Goal: Task Accomplishment & Management: Complete application form

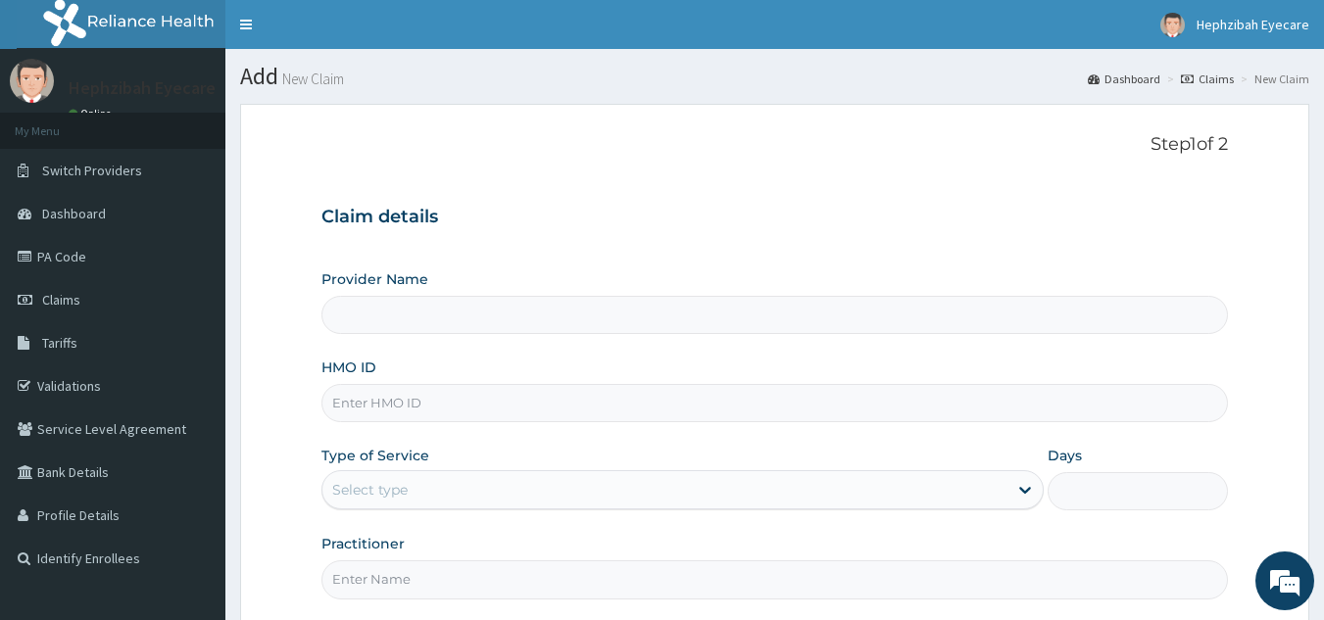
type input "HEPHZIBAH EYE CARE - Sangotedo"
click at [437, 398] on input "HMO ID" at bounding box center [775, 403] width 908 height 38
type input "PMH/10248/B"
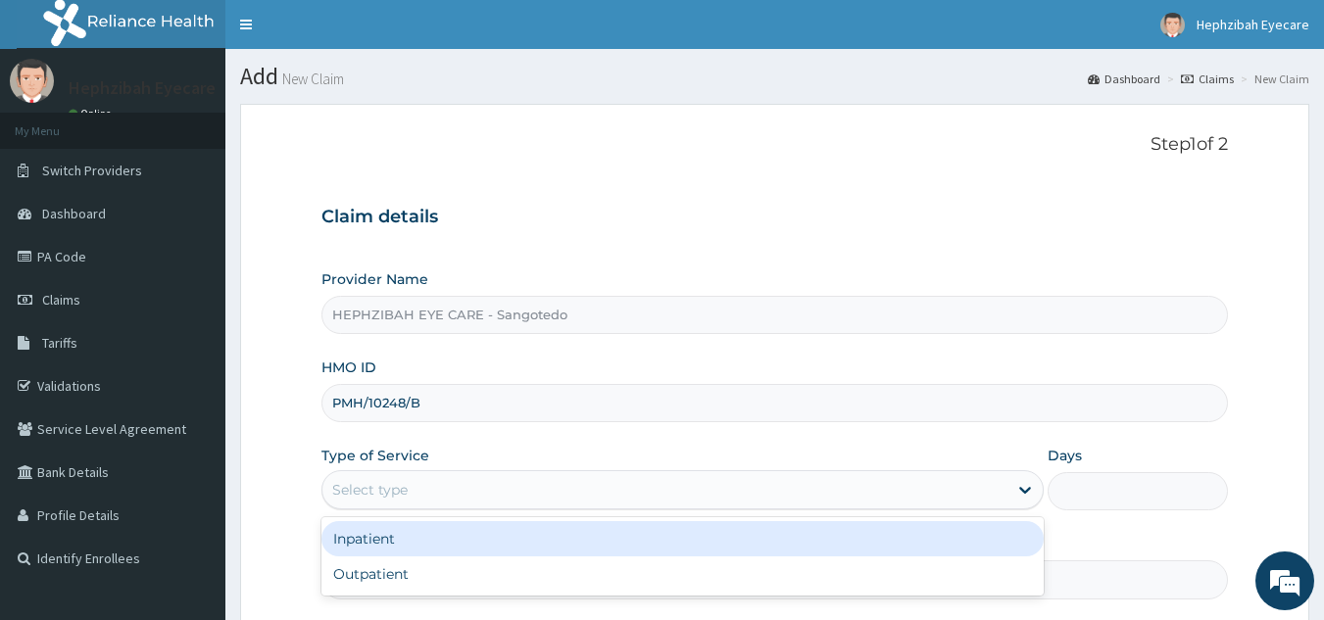
click at [565, 489] on div "Select type" at bounding box center [664, 489] width 685 height 31
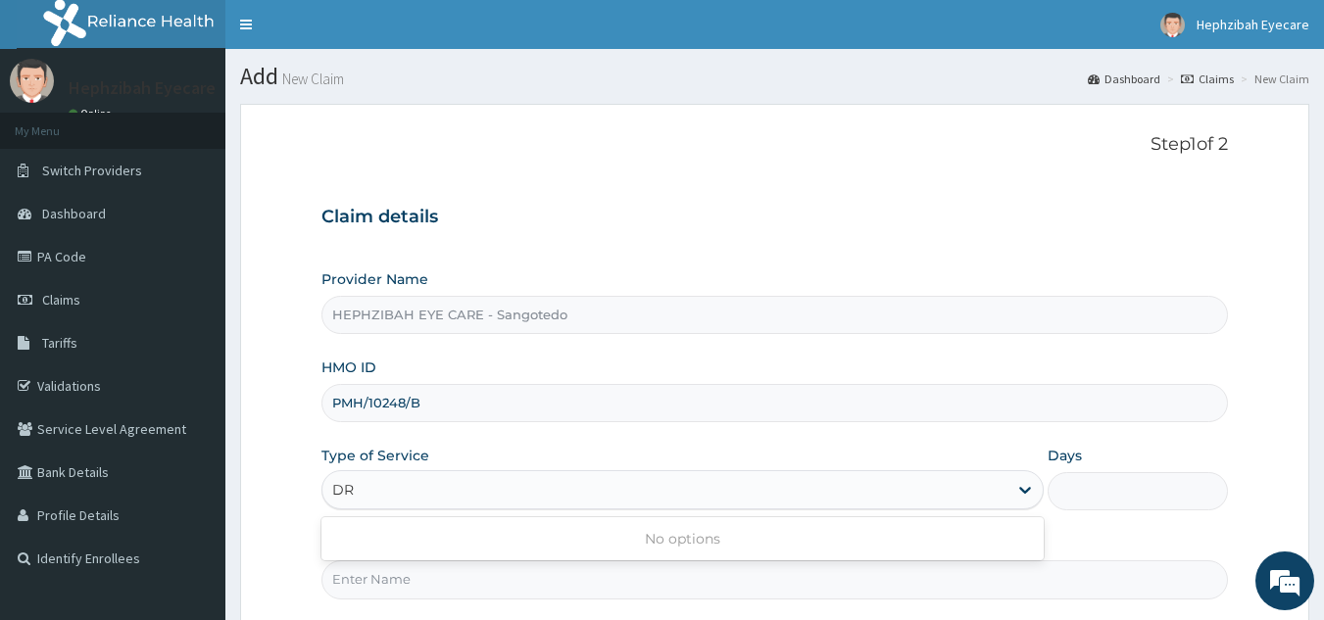
type input "D"
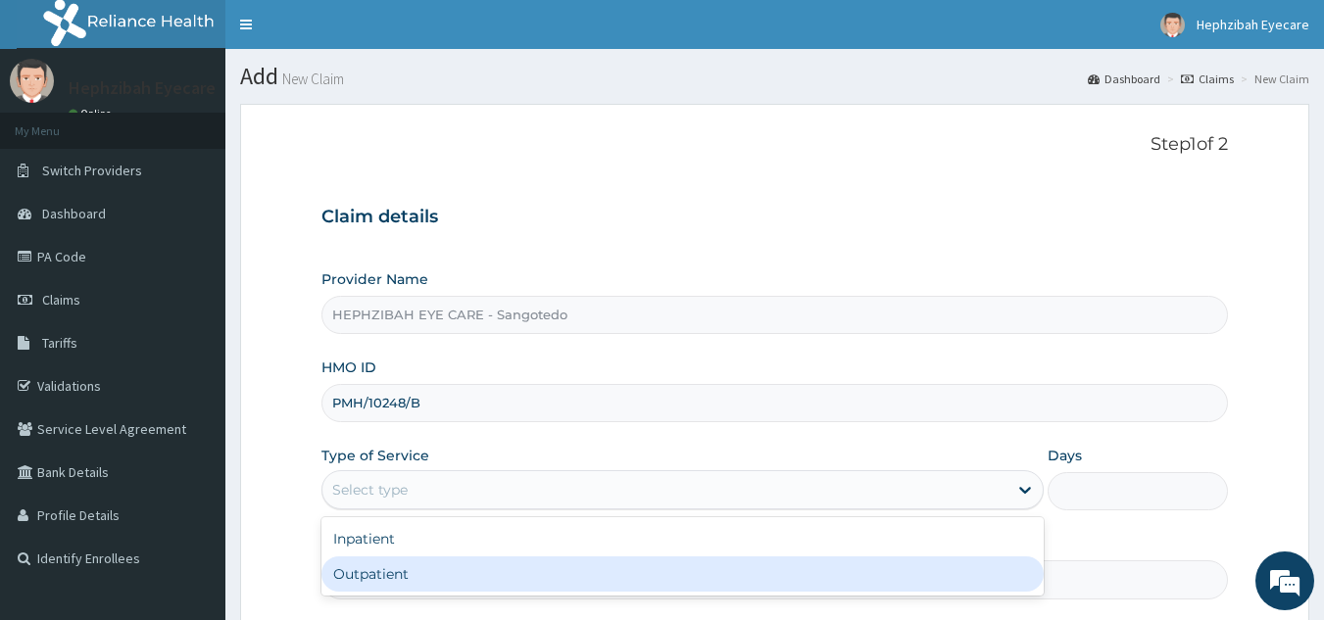
click at [506, 568] on div "Outpatient" at bounding box center [682, 574] width 722 height 35
type input "1"
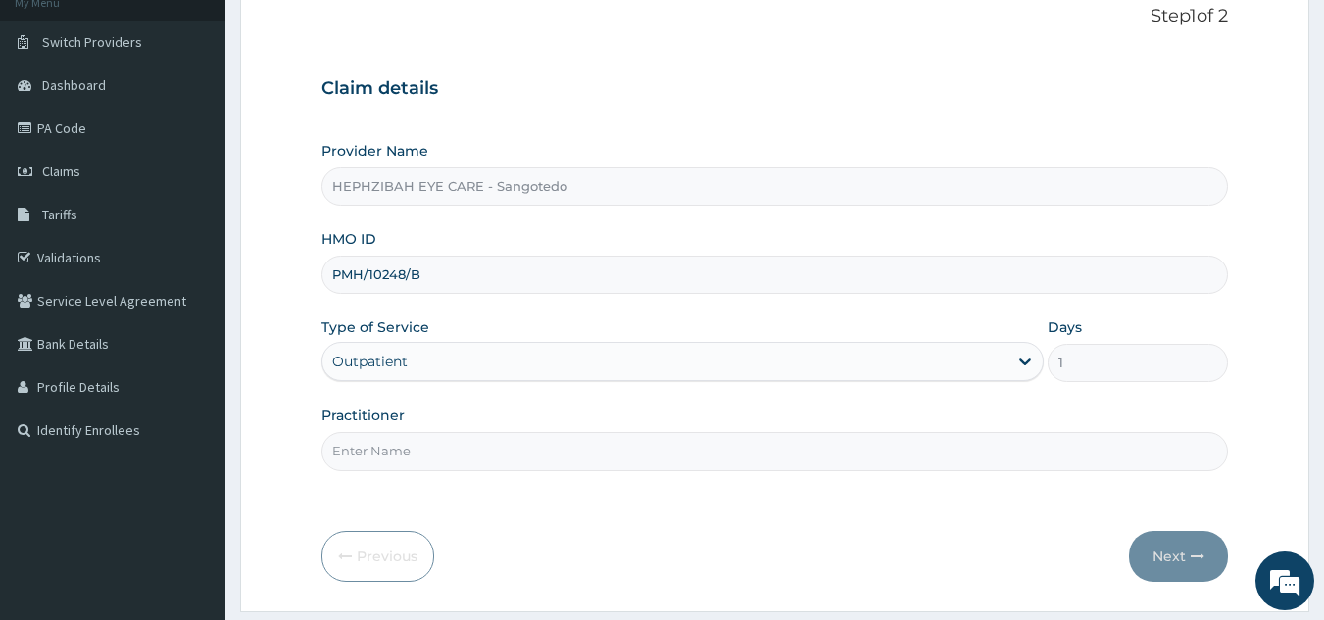
scroll to position [131, 0]
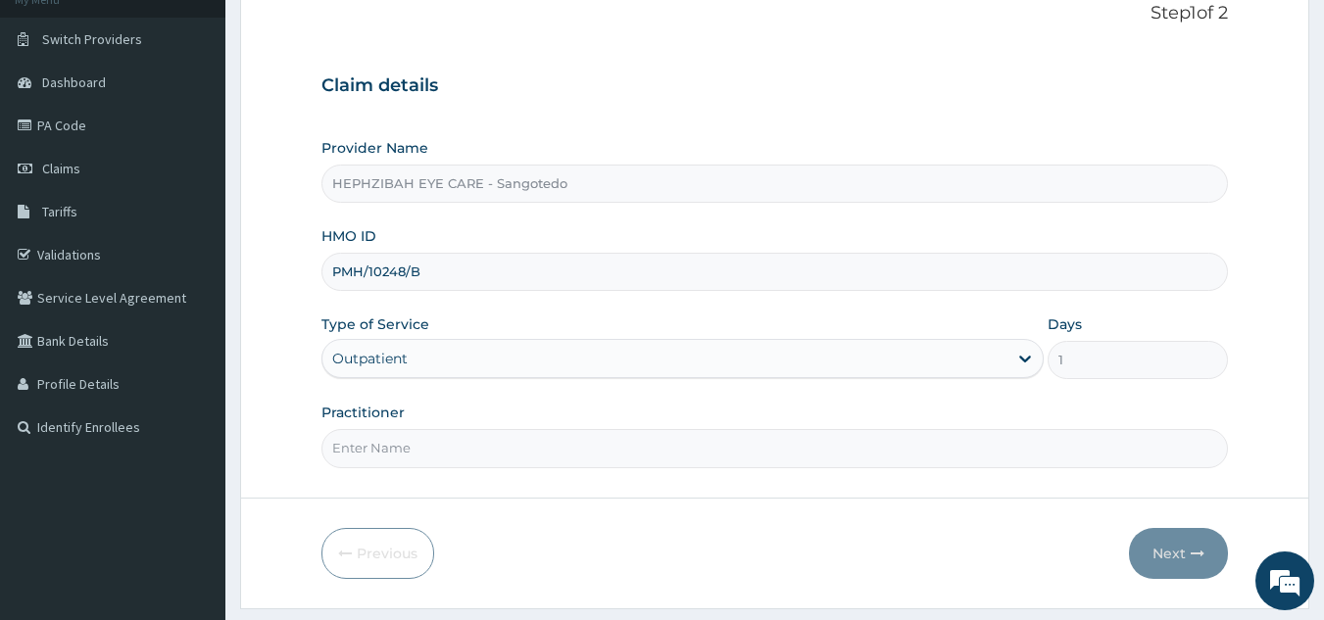
click at [439, 458] on input "Practitioner" at bounding box center [775, 448] width 908 height 38
type input "DR VICTORIA"
click at [1176, 545] on button "Next" at bounding box center [1178, 553] width 99 height 51
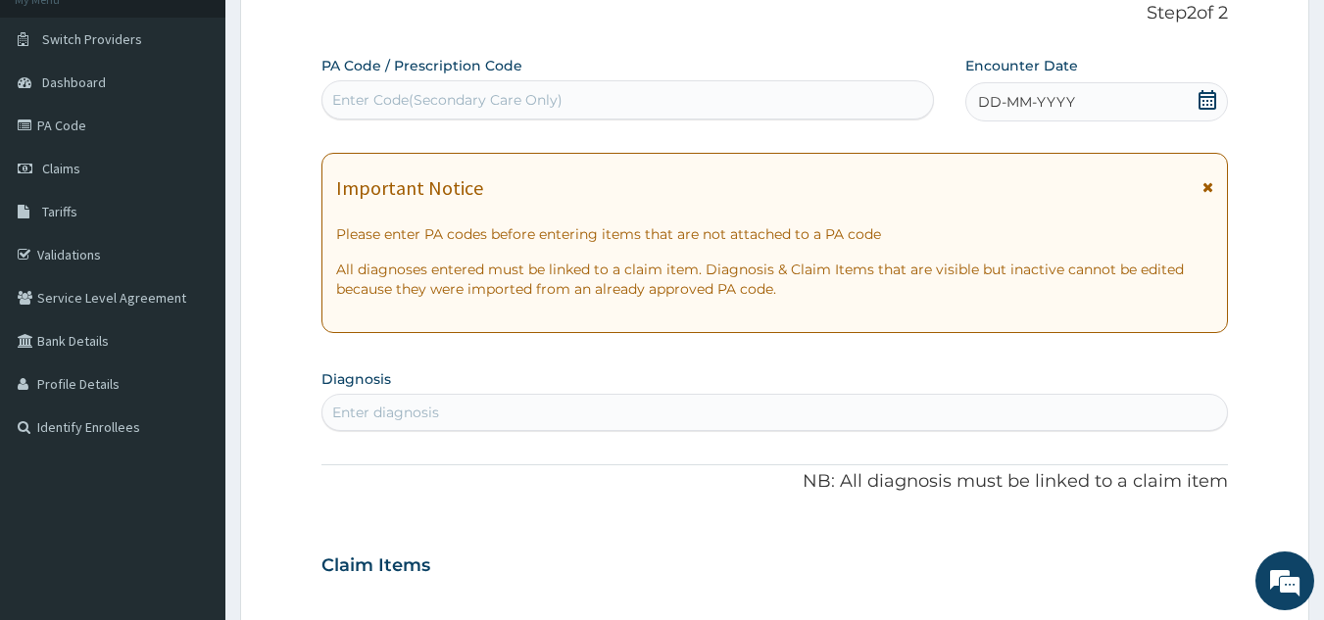
click at [510, 99] on div "Enter Code(Secondary Care Only)" at bounding box center [447, 100] width 230 height 20
click at [474, 104] on div "Enter Code(Secondary Care Only)" at bounding box center [447, 100] width 230 height 20
type input "V"
paste input "PA/C70278"
type input "PA/C70278"
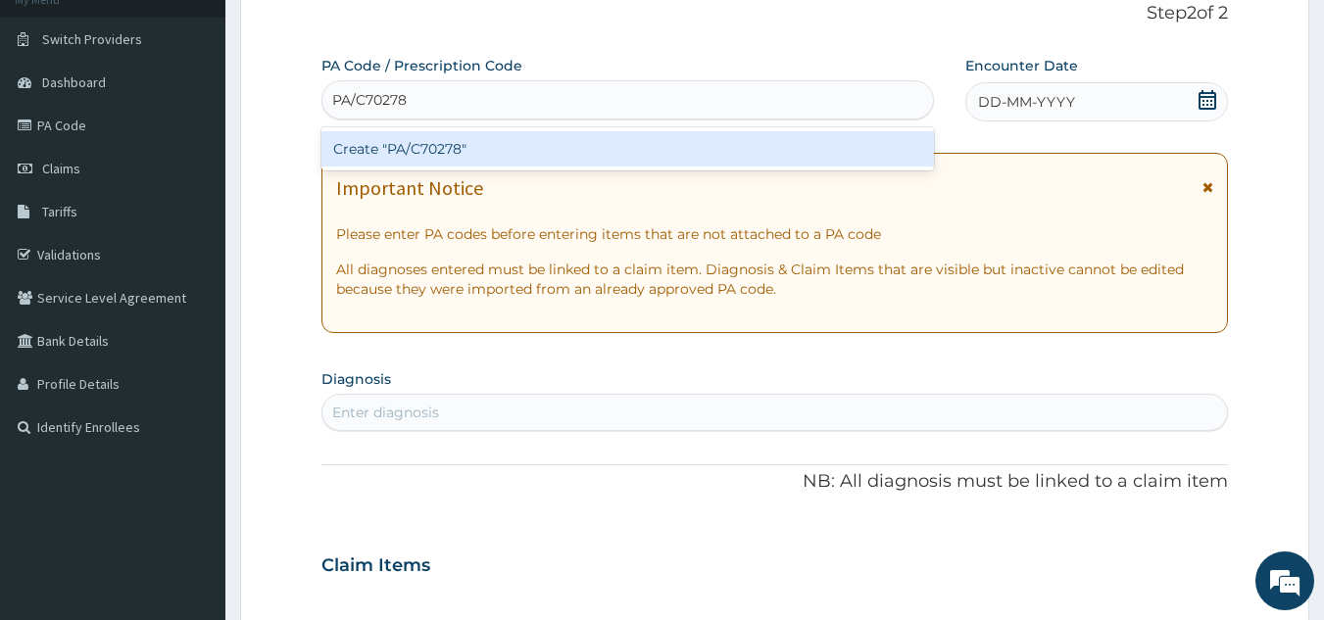
click at [463, 144] on div "Create "PA/C70278"" at bounding box center [628, 148] width 614 height 35
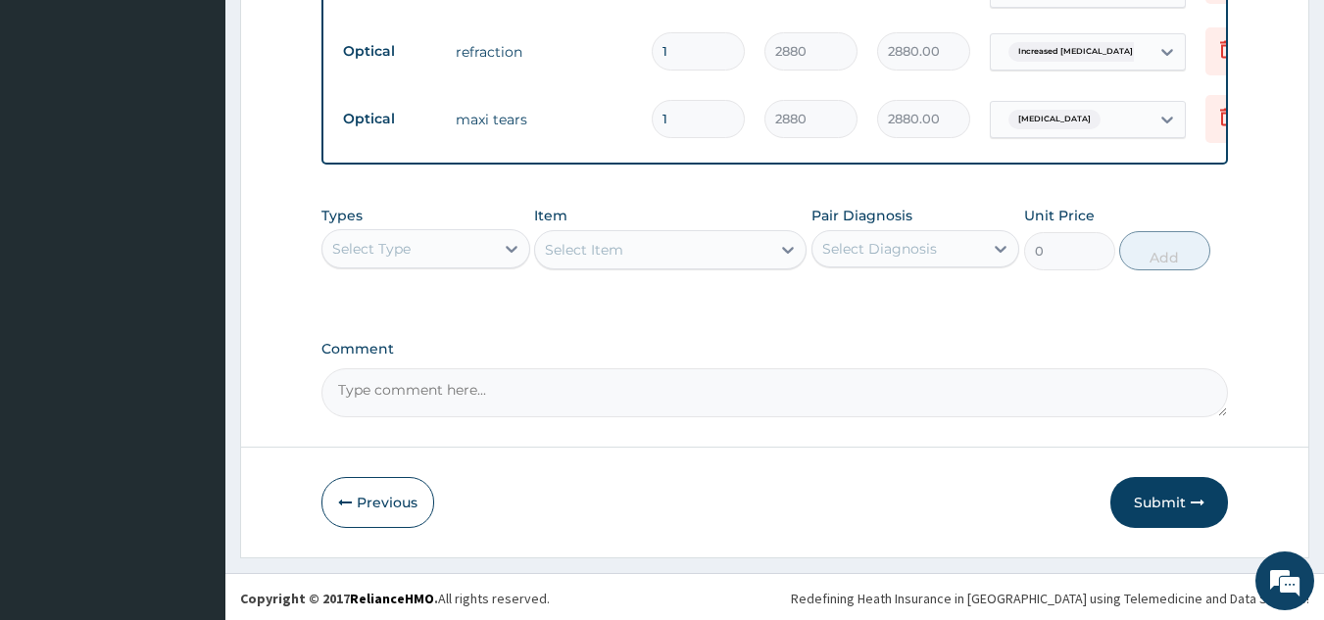
scroll to position [925, 0]
click at [1146, 496] on button "Submit" at bounding box center [1169, 499] width 118 height 51
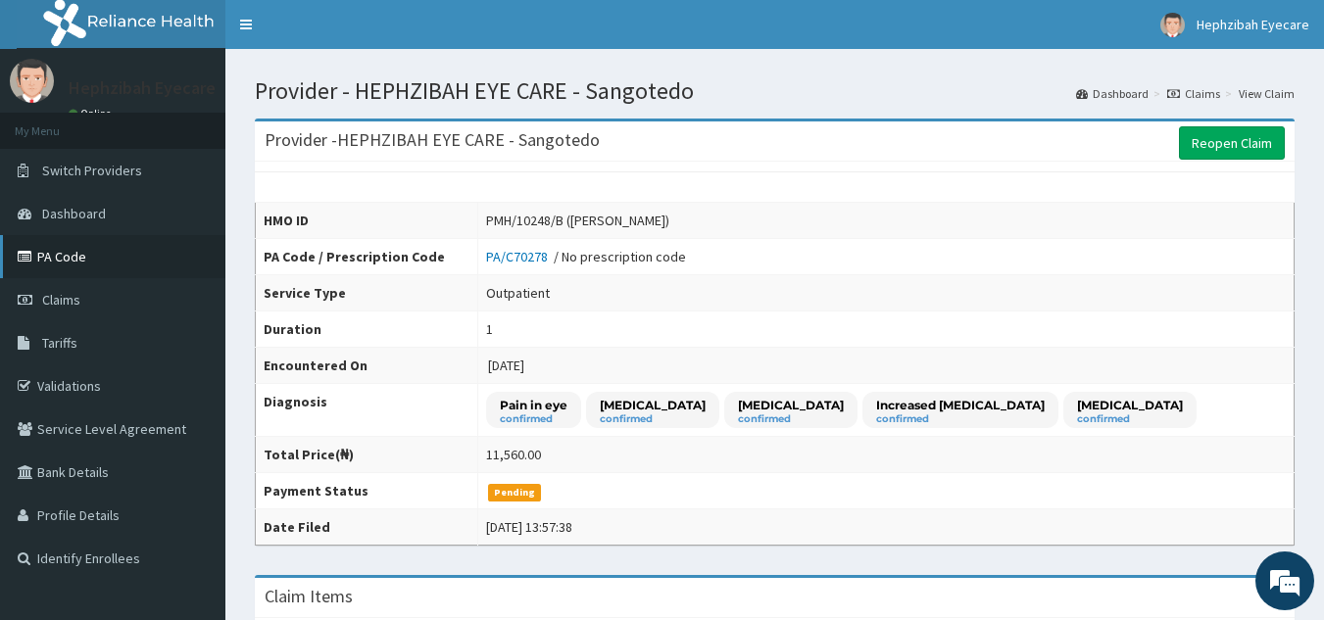
click at [59, 258] on link "PA Code" at bounding box center [112, 256] width 225 height 43
